Goal: Check status: Check status

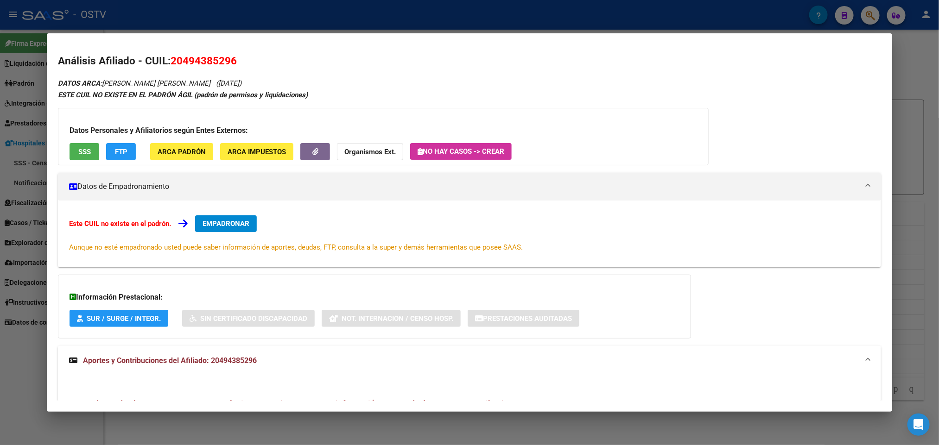
click at [0, 170] on div at bounding box center [469, 222] width 939 height 445
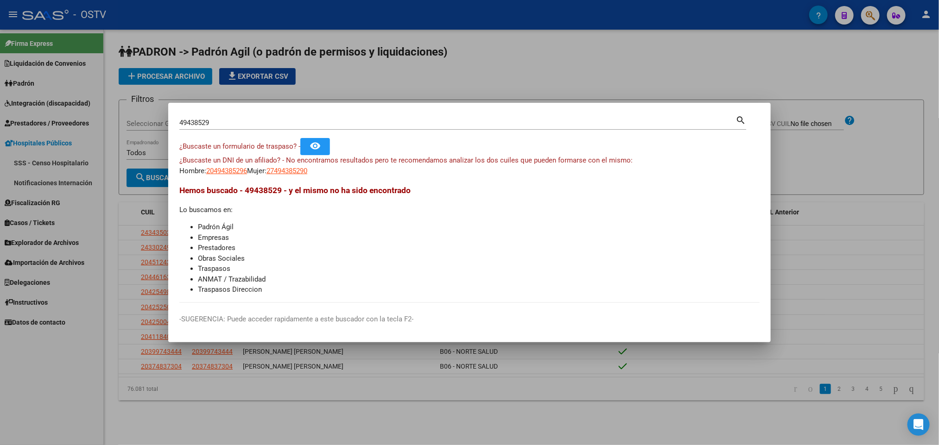
click at [0, 155] on div at bounding box center [469, 222] width 939 height 445
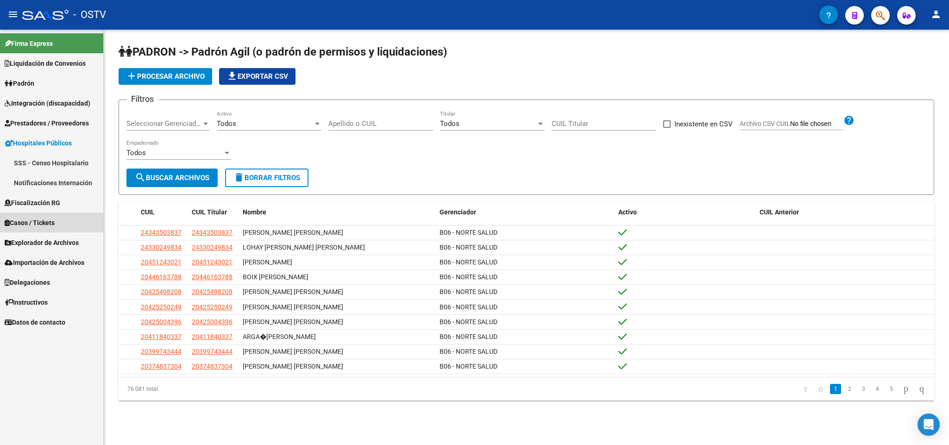
click at [44, 224] on span "Casos / Tickets" at bounding box center [30, 223] width 50 height 10
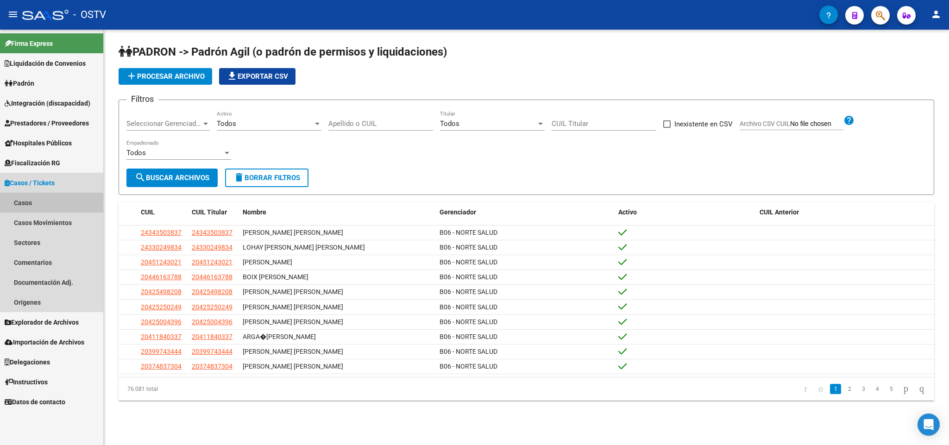
click at [51, 195] on link "Casos" at bounding box center [51, 203] width 103 height 20
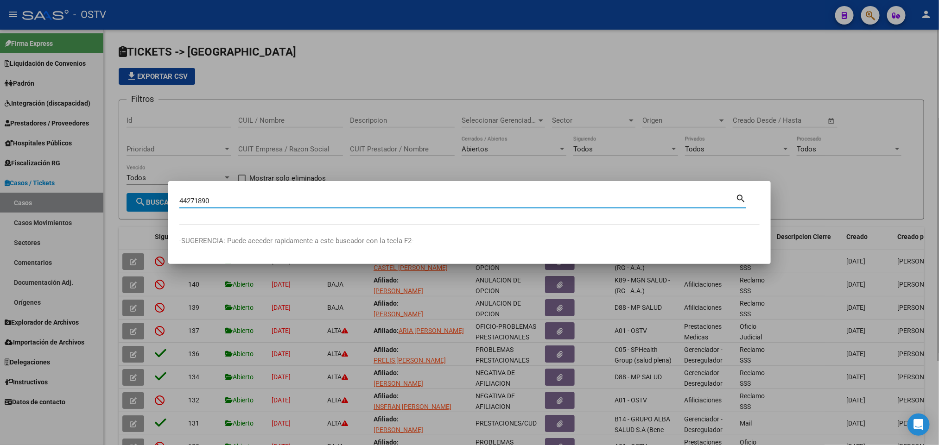
type input "44271890"
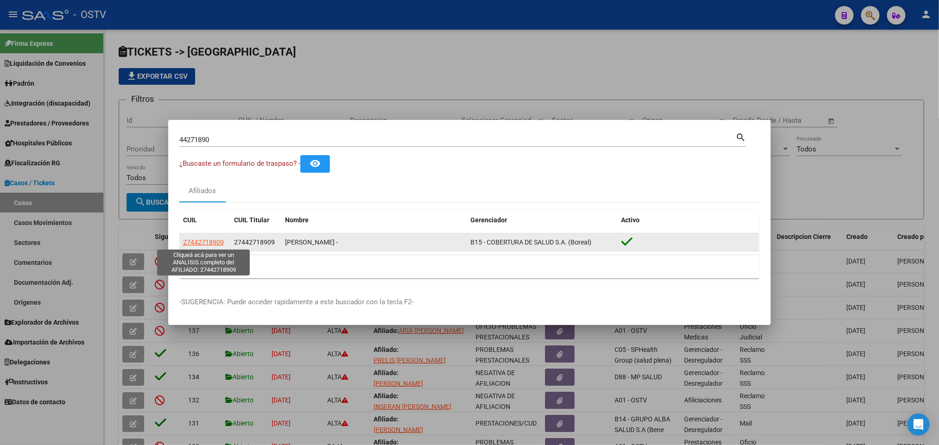
click at [196, 246] on span "27442718909" at bounding box center [203, 242] width 41 height 7
type textarea "27442718909"
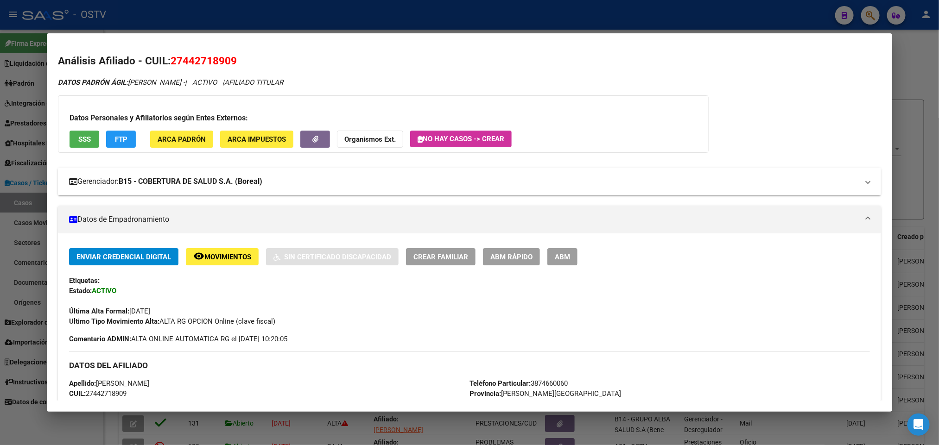
click at [196, 187] on strong "B15 - COBERTURA DE SALUD S.A. (Boreal)" at bounding box center [191, 181] width 144 height 11
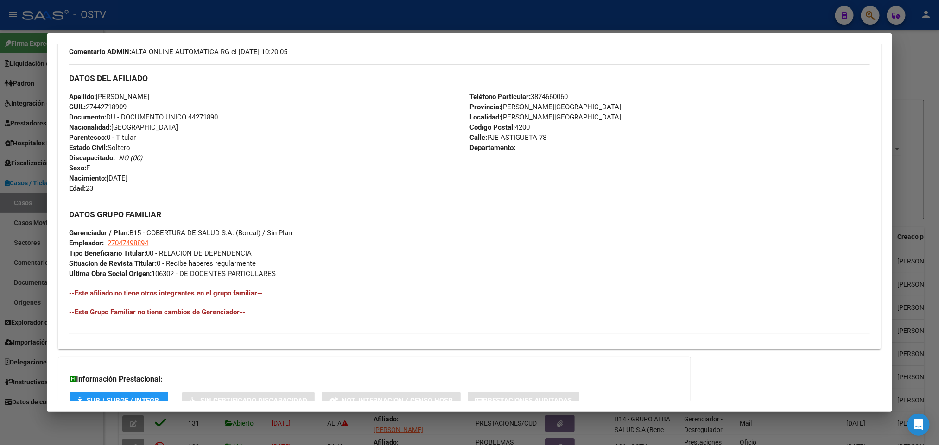
scroll to position [513, 0]
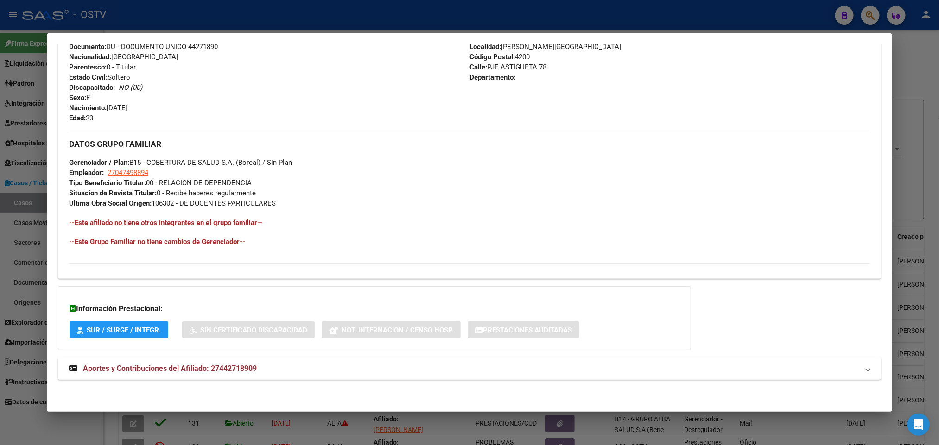
click at [195, 366] on span "Aportes y Contribuciones del Afiliado: 27442718909" at bounding box center [170, 368] width 174 height 9
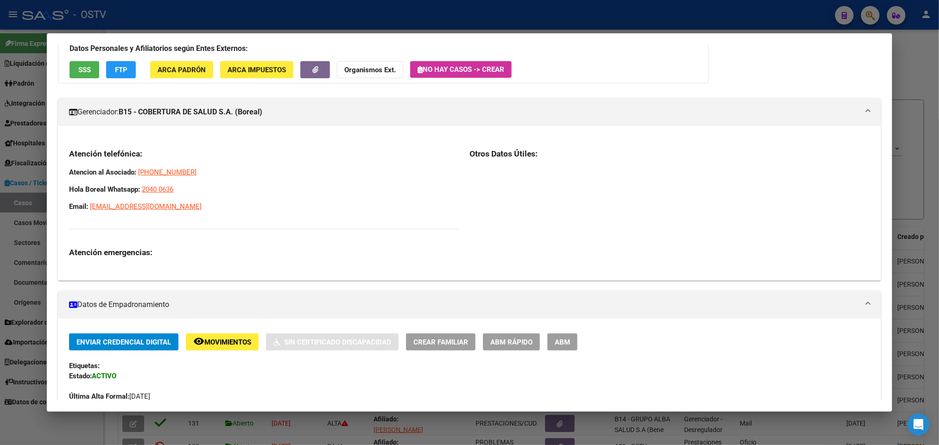
scroll to position [0, 0]
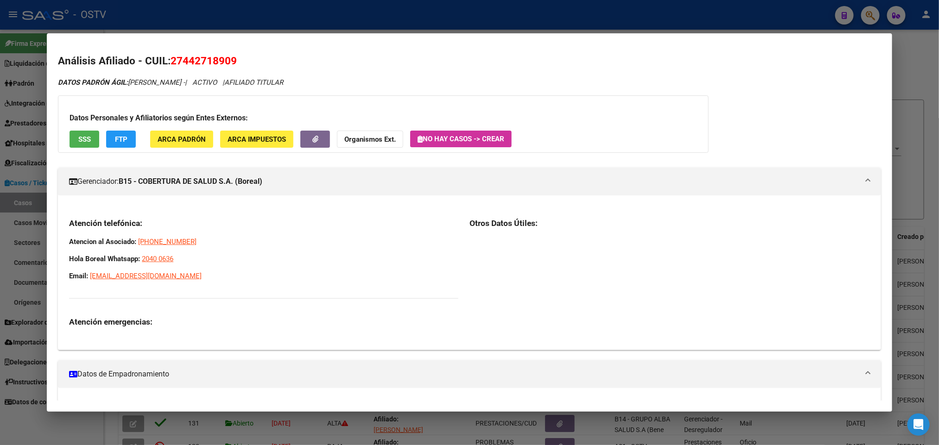
click at [0, 190] on div at bounding box center [469, 222] width 939 height 445
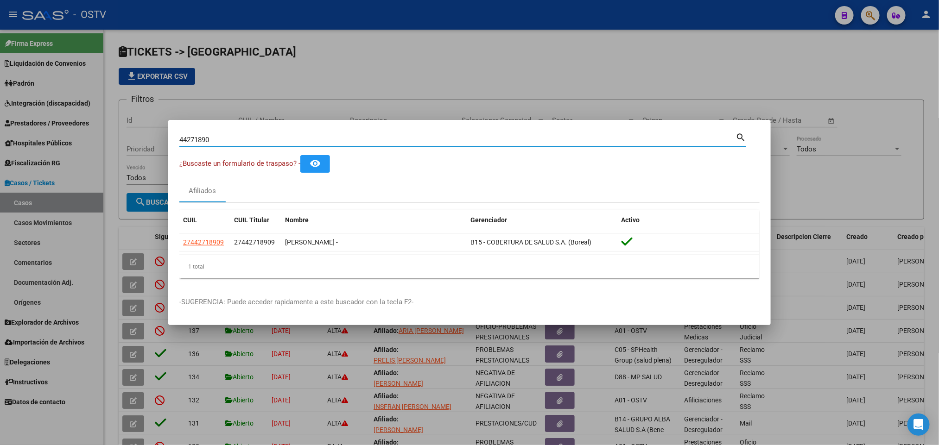
drag, startPoint x: 235, startPoint y: 142, endPoint x: 0, endPoint y: 161, distance: 235.6
click at [0, 161] on div "44271890 Buscar (apellido, dni, cuil, nro traspaso, cuit, obra social) search ¿…" at bounding box center [469, 222] width 939 height 445
paste input "1460458"
type input "41460458"
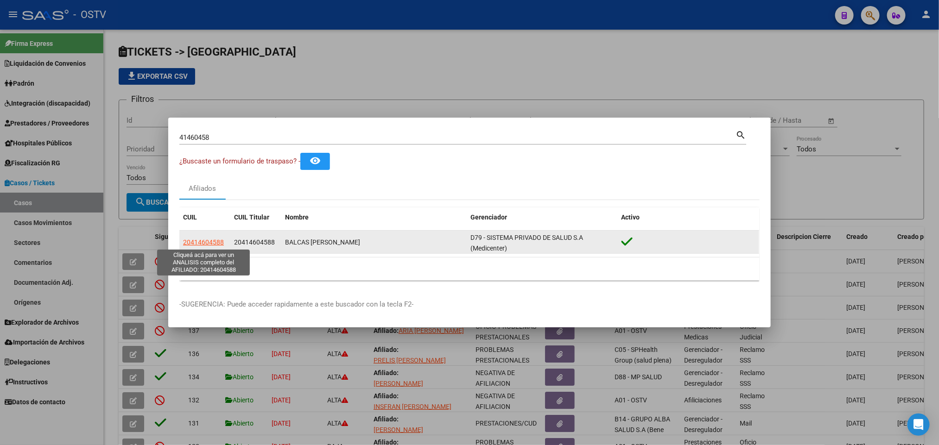
click at [216, 245] on span "20414604588" at bounding box center [203, 242] width 41 height 7
type textarea "20414604588"
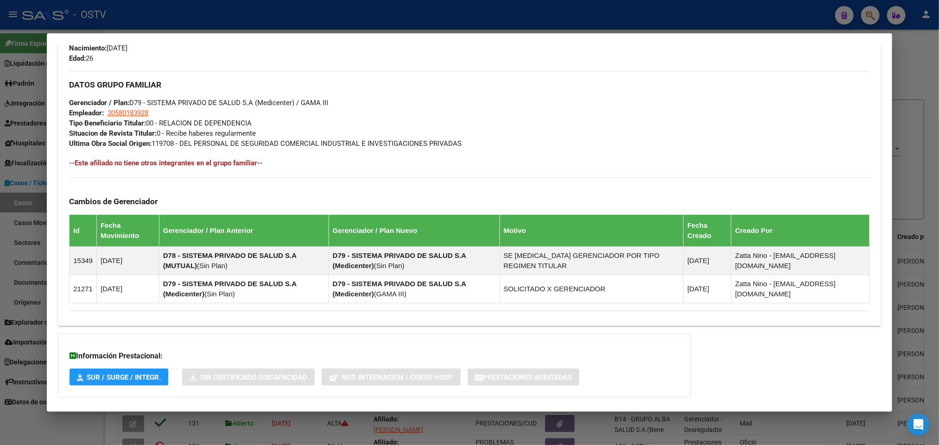
scroll to position [466, 0]
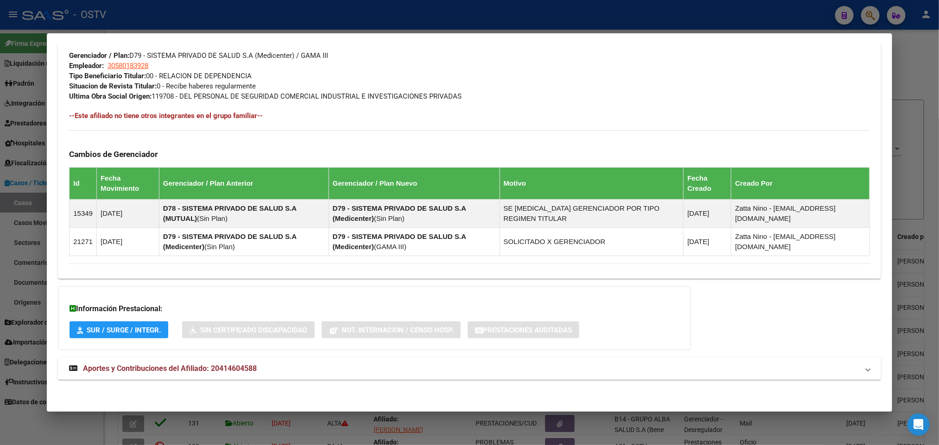
click at [326, 363] on mat-panel-title "Aportes y Contribuciones del Afiliado: 20414604588" at bounding box center [463, 368] width 789 height 11
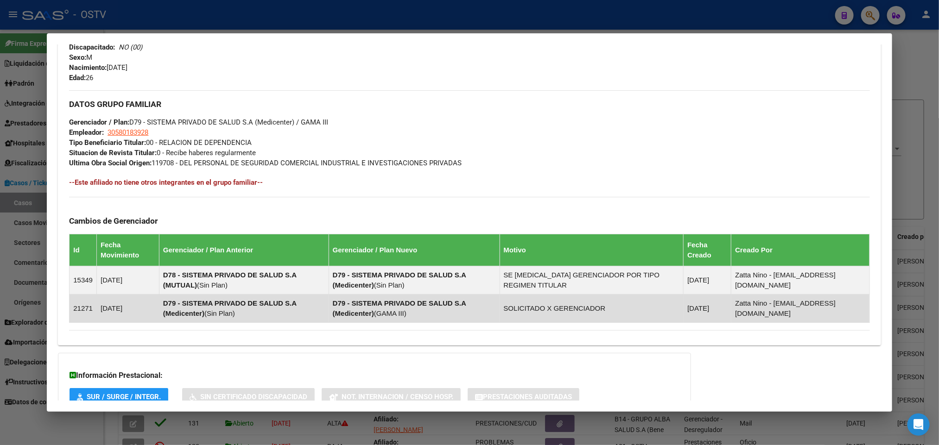
scroll to position [397, 0]
